Goal: Task Accomplishment & Management: Manage account settings

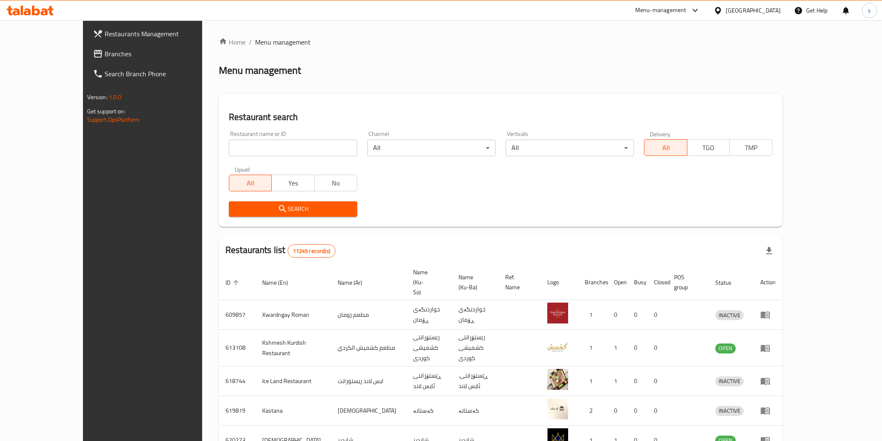
click at [276, 143] on input "search" at bounding box center [293, 148] width 128 height 17
paste input "[PERSON_NAME]"
type input "Montather Burger"
click button "Search" at bounding box center [293, 208] width 128 height 15
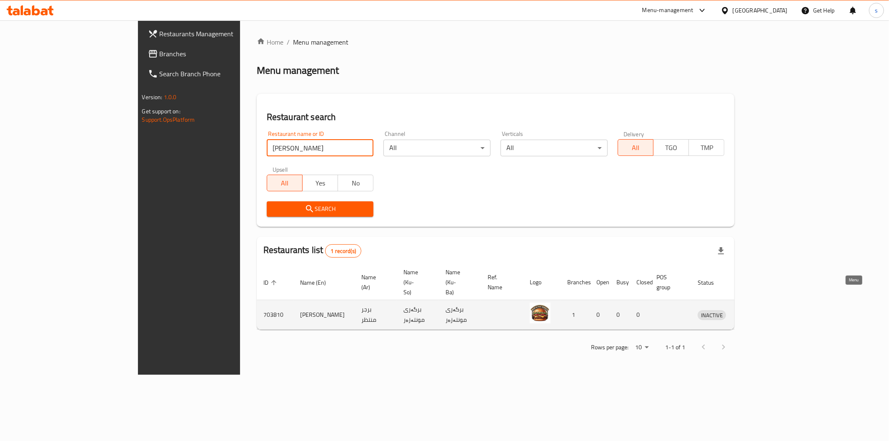
click at [752, 312] on icon "enhanced table" at bounding box center [747, 315] width 9 height 7
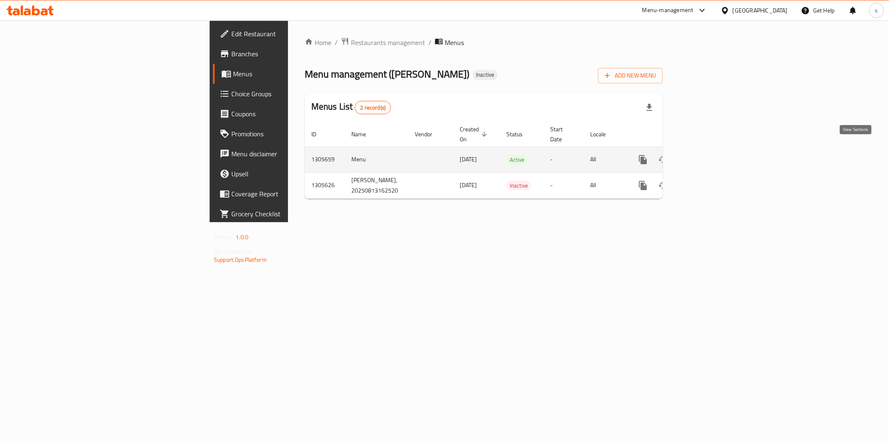
click at [708, 155] on icon "enhanced table" at bounding box center [703, 160] width 10 height 10
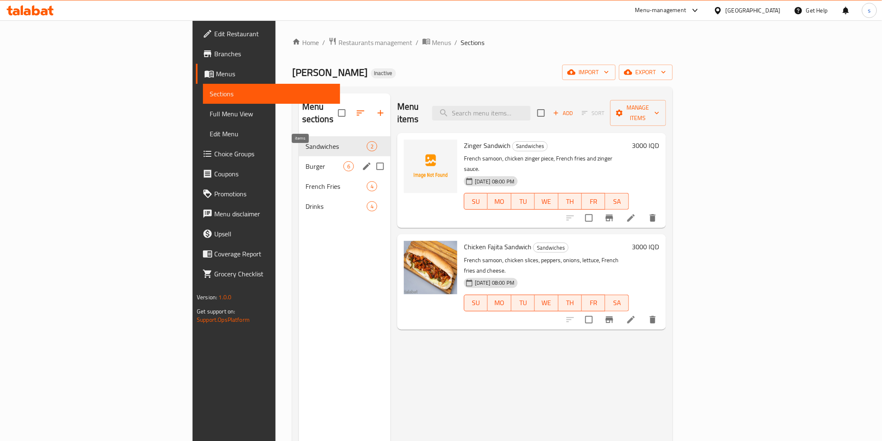
click at [344, 163] on span "6" at bounding box center [349, 167] width 10 height 8
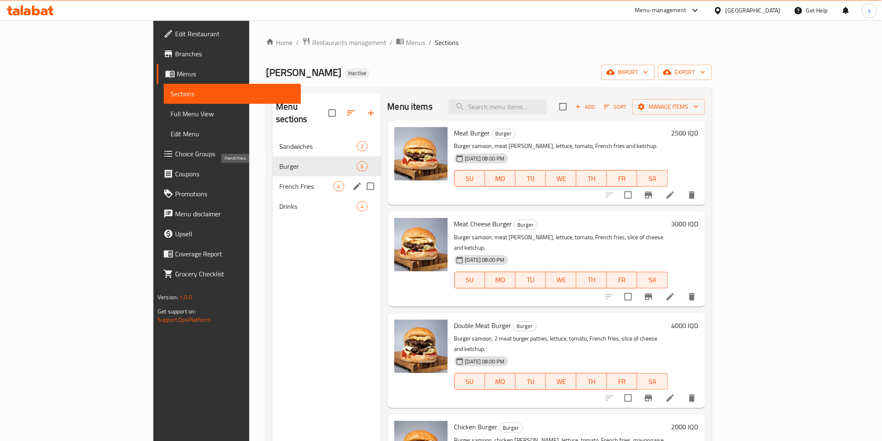
click at [279, 181] on span "French Fries" at bounding box center [306, 186] width 54 height 10
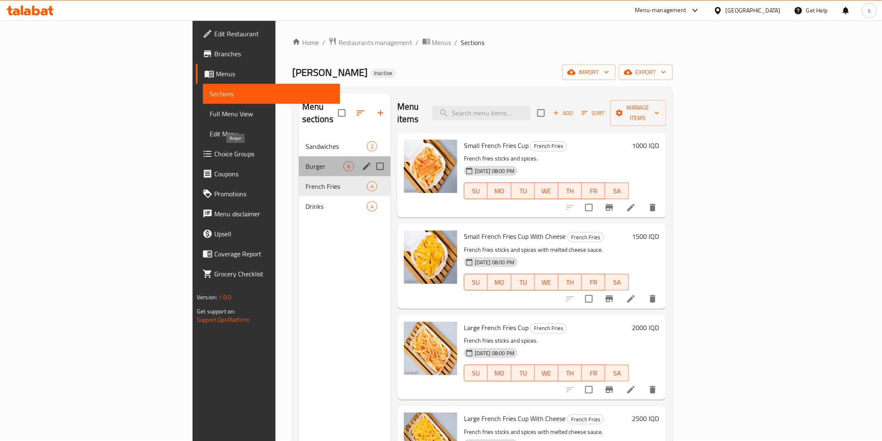
click at [306, 161] on span "Burger" at bounding box center [325, 166] width 38 height 10
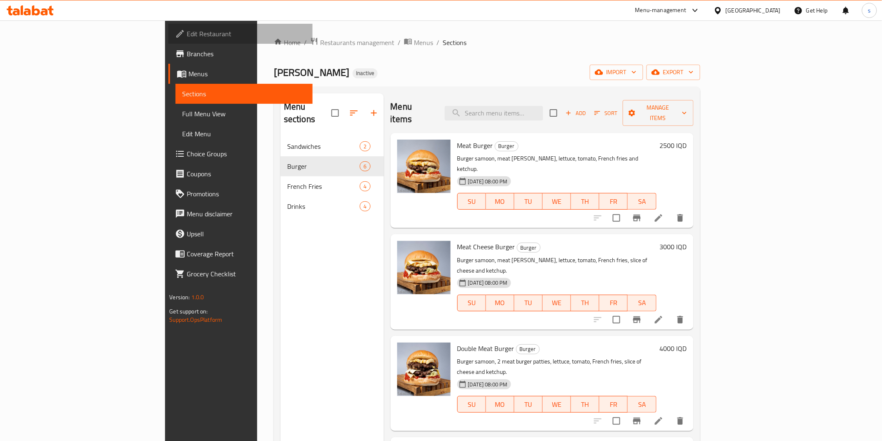
click at [168, 40] on link "Edit Restaurant" at bounding box center [240, 34] width 144 height 20
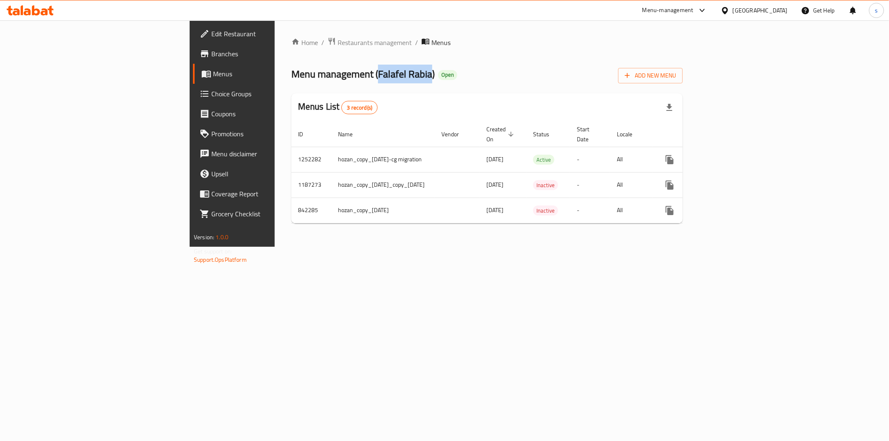
click at [338, 45] on span "Restaurants management" at bounding box center [375, 43] width 74 height 10
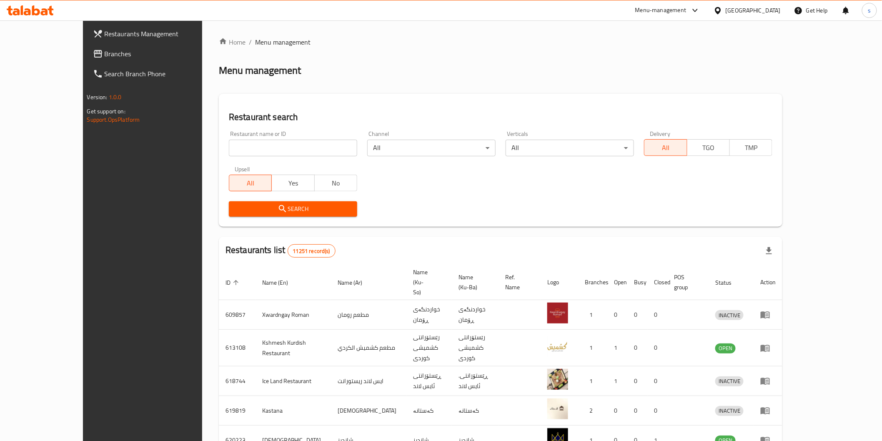
click at [20, 10] on icon at bounding box center [30, 10] width 47 height 10
type input "fit chef"
click button "Search" at bounding box center [293, 208] width 128 height 15
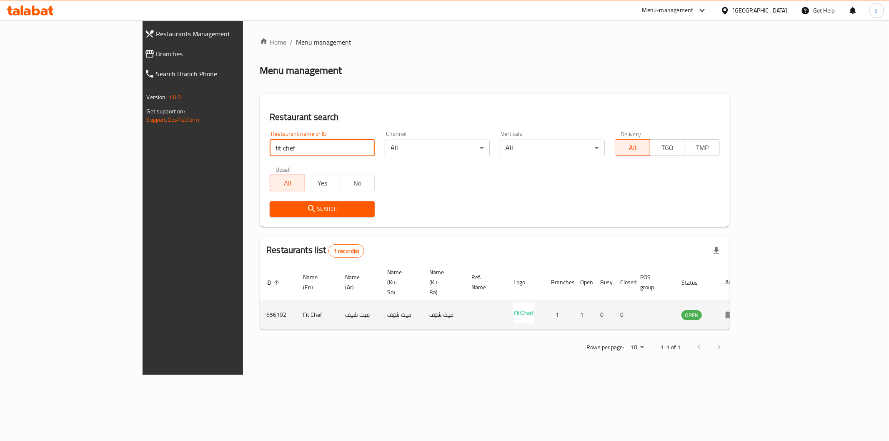
click at [747, 300] on td "enhanced table" at bounding box center [733, 315] width 29 height 30
click at [735, 312] on icon "enhanced table" at bounding box center [730, 315] width 9 height 7
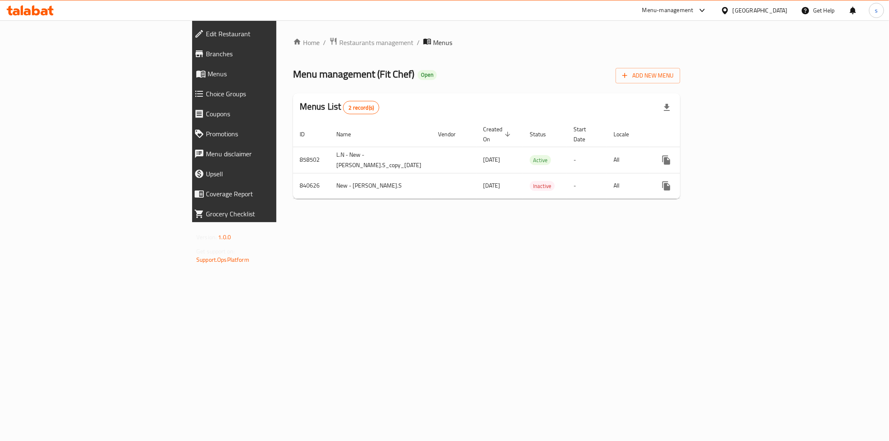
click at [206, 53] on span "Branches" at bounding box center [270, 54] width 128 height 10
